Goal: Navigation & Orientation: Find specific page/section

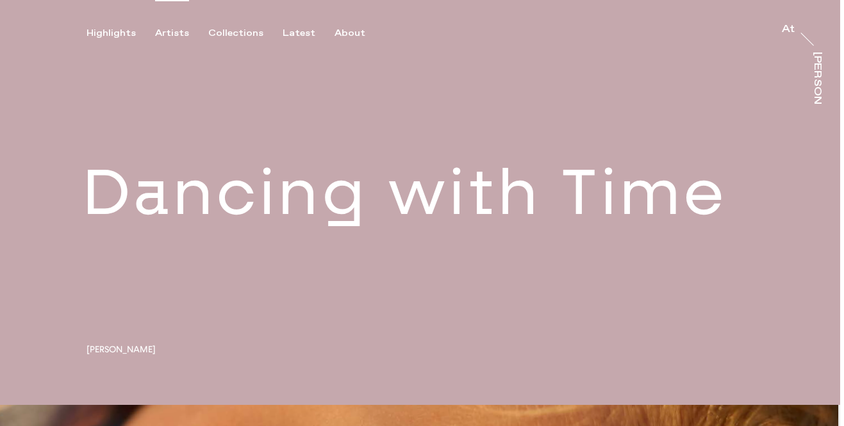
click at [170, 33] on div "Artists" at bounding box center [172, 34] width 34 height 12
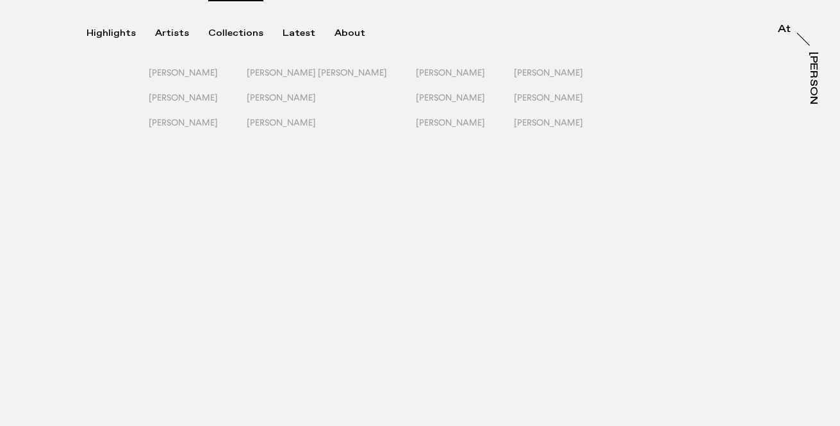
click at [227, 33] on div "Collections" at bounding box center [235, 34] width 55 height 12
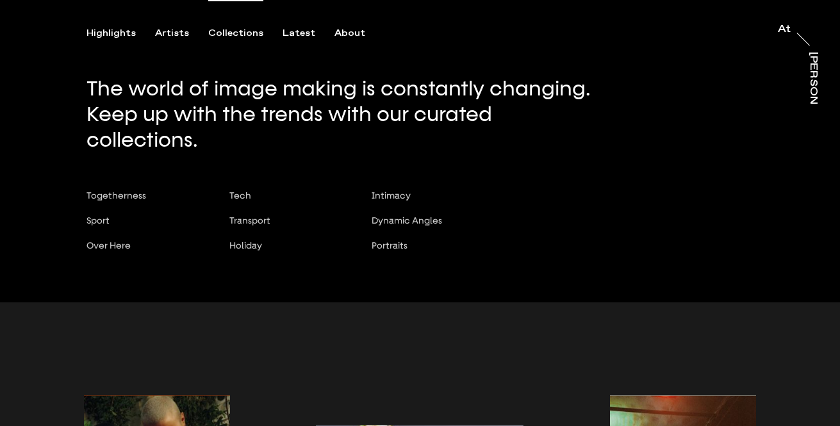
click at [105, 190] on button "Togetherness" at bounding box center [144, 202] width 115 height 25
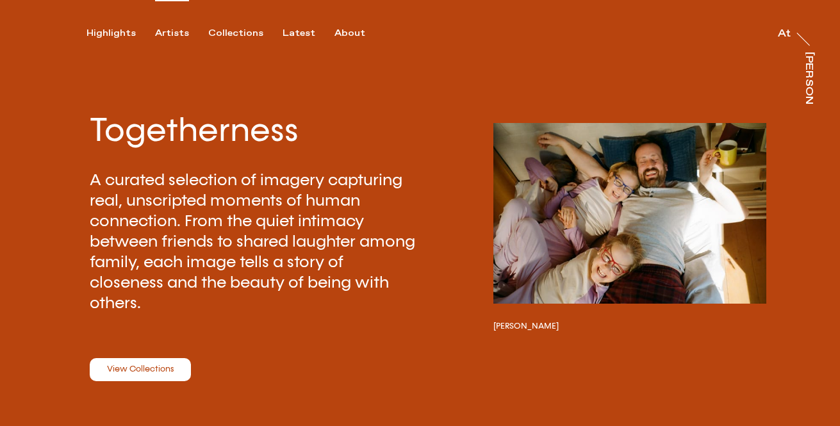
click at [175, 28] on div "Artists" at bounding box center [172, 34] width 34 height 12
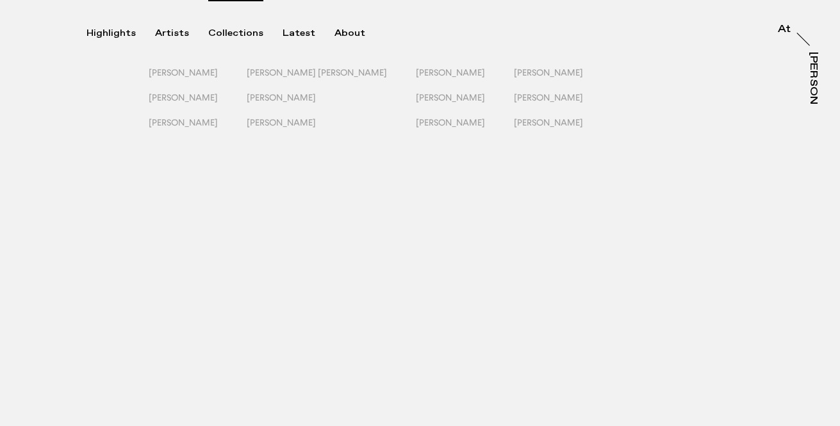
click at [229, 33] on div "Collections" at bounding box center [235, 34] width 55 height 12
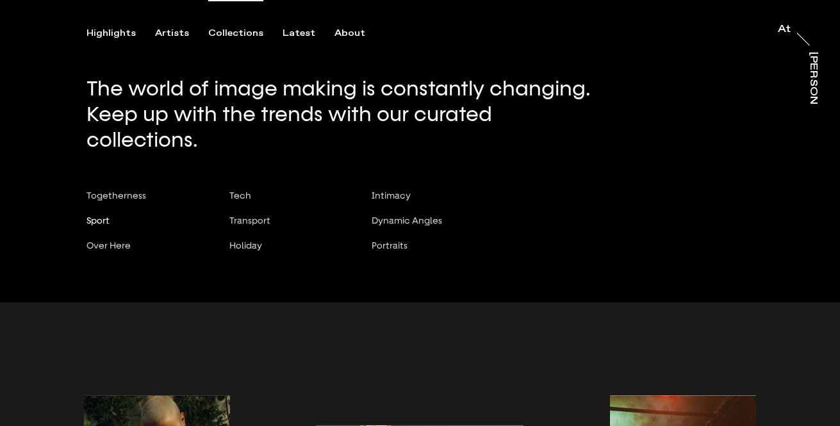
click at [103, 215] on span "Sport" at bounding box center [98, 220] width 23 height 10
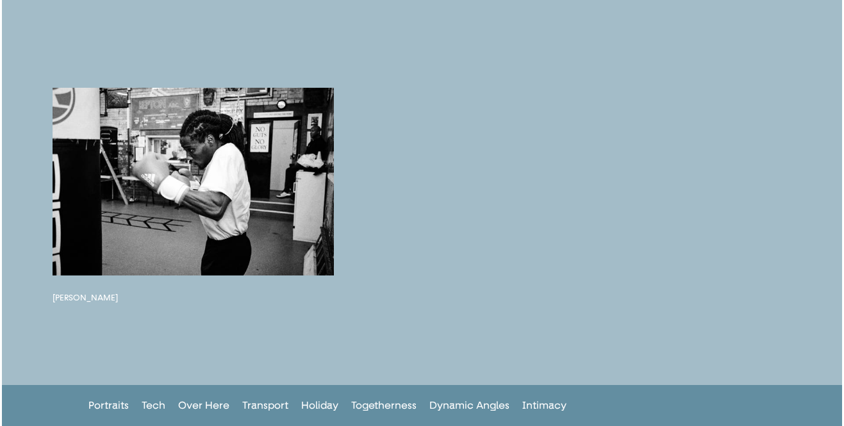
scroll to position [2538, 0]
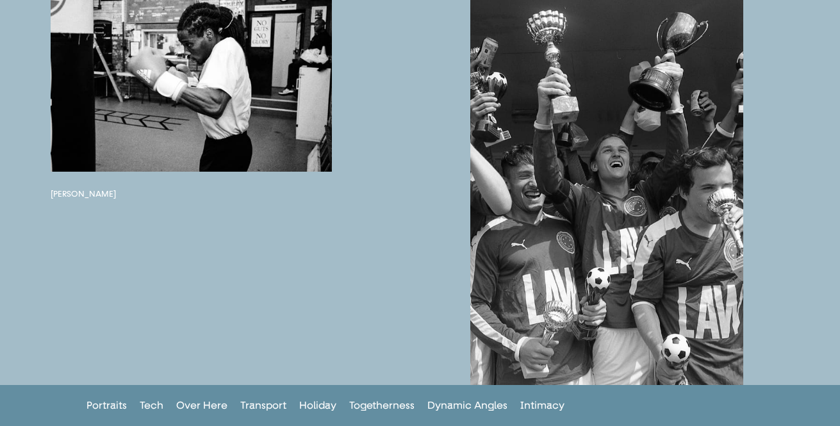
click at [76, 154] on button "button" at bounding box center [191, 78] width 281 height 188
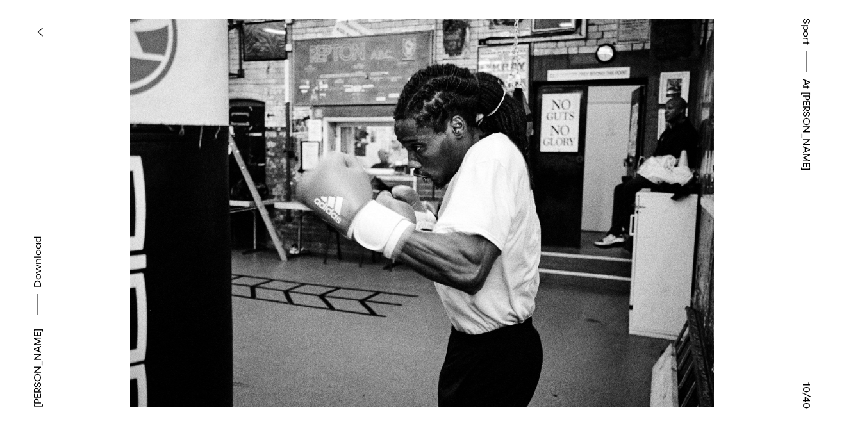
click at [771, 222] on div "Sport At [PERSON_NAME]" at bounding box center [807, 213] width 76 height 426
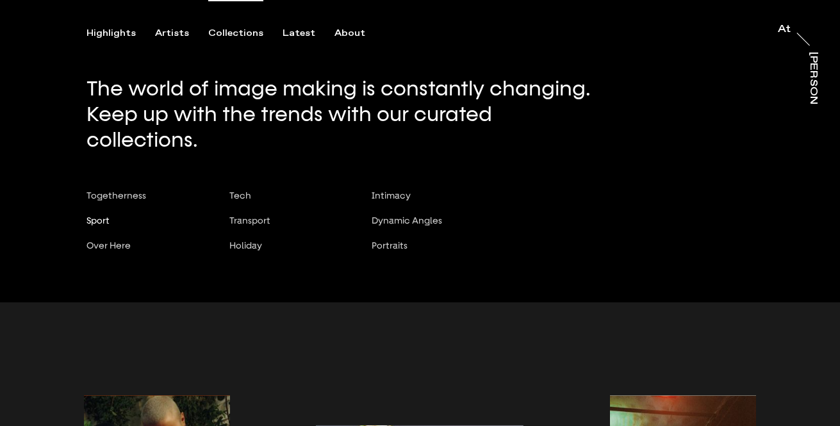
click at [96, 215] on span "Sport" at bounding box center [98, 220] width 23 height 10
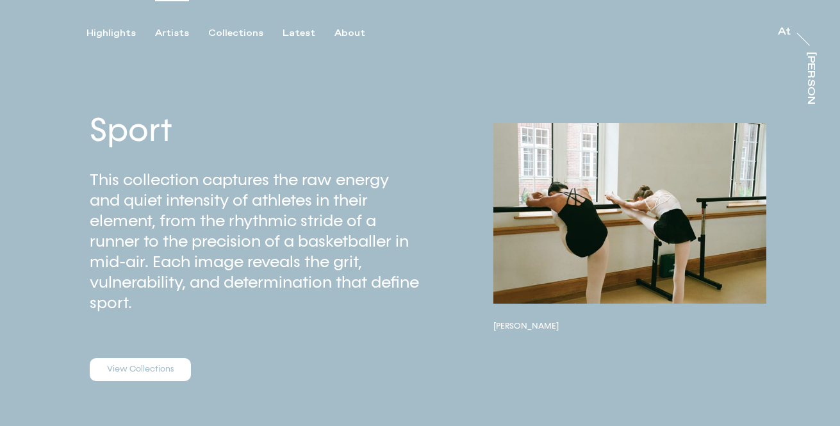
click at [178, 35] on div "Artists" at bounding box center [172, 34] width 34 height 12
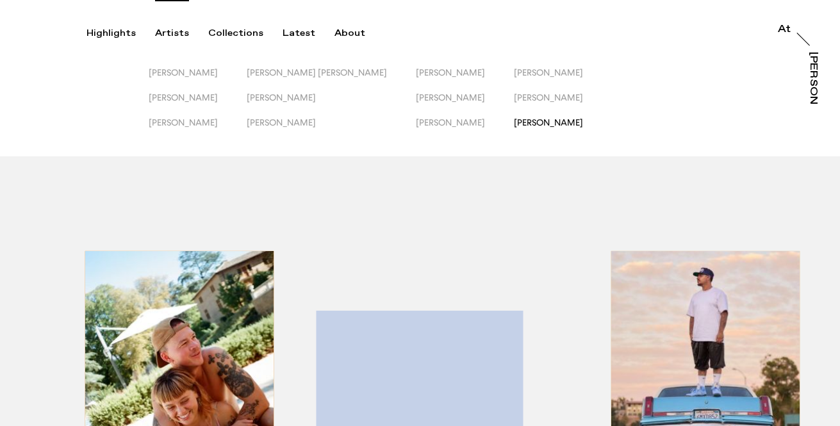
click at [521, 117] on span "[PERSON_NAME]" at bounding box center [548, 122] width 69 height 10
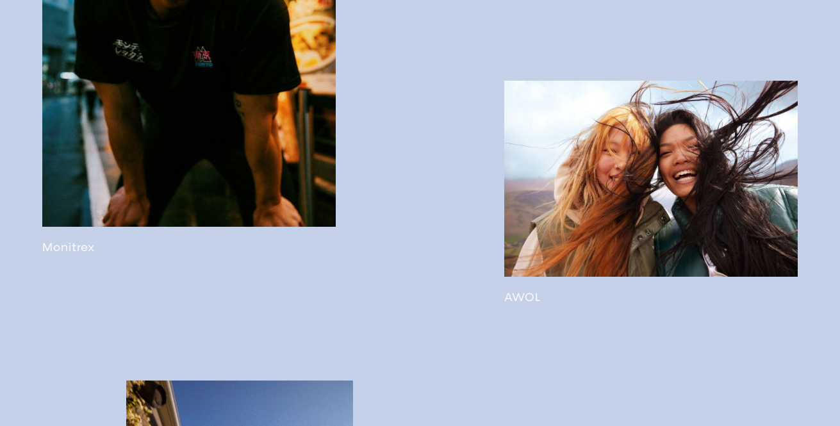
scroll to position [1685, 0]
